Goal: Navigation & Orientation: Go to known website

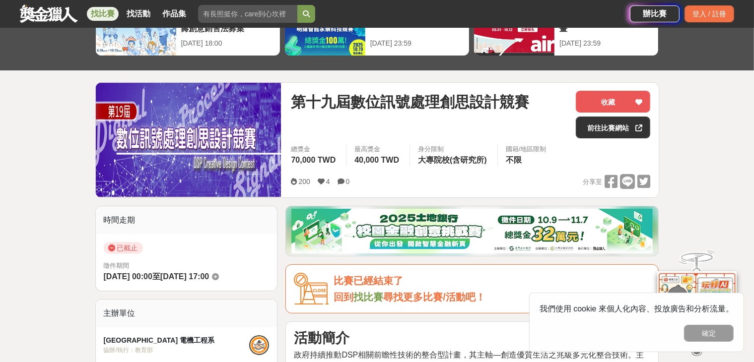
scroll to position [69, 0]
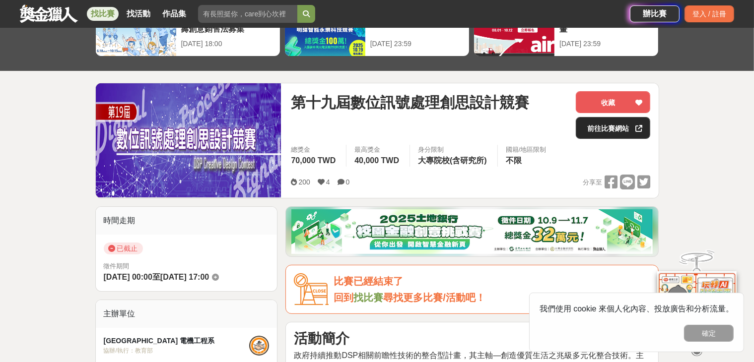
click at [599, 127] on link "前往比賽網站" at bounding box center [613, 128] width 74 height 22
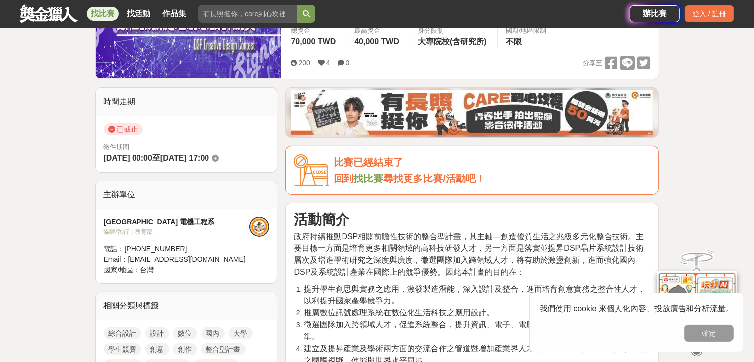
scroll to position [0, 0]
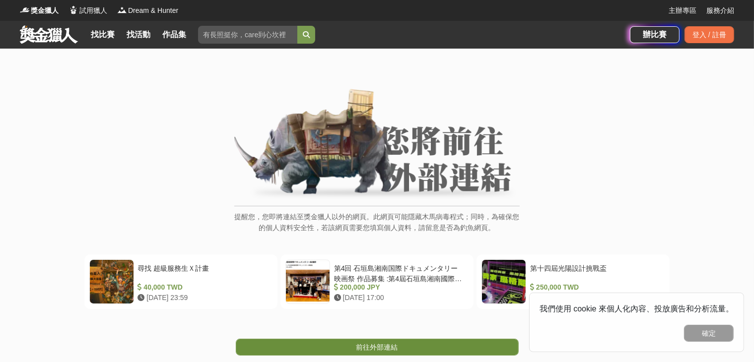
click at [373, 352] on link "前往外部連結" at bounding box center [377, 347] width 283 height 17
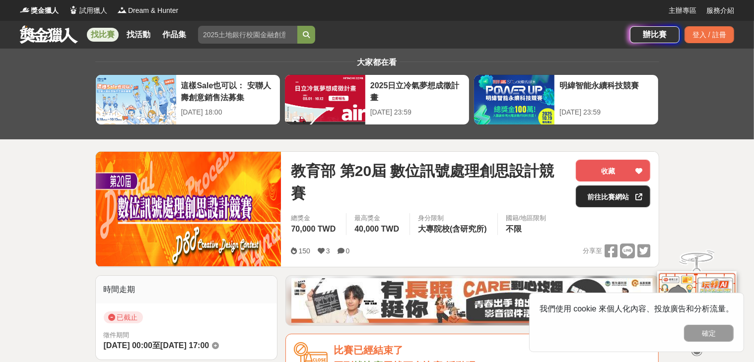
click at [600, 201] on link "前往比賽網站" at bounding box center [613, 197] width 74 height 22
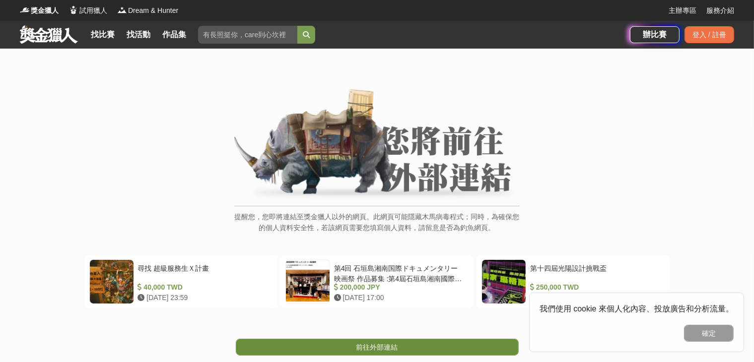
click at [359, 344] on span "前往外部連結" at bounding box center [378, 348] width 42 height 8
